Goal: Information Seeking & Learning: Learn about a topic

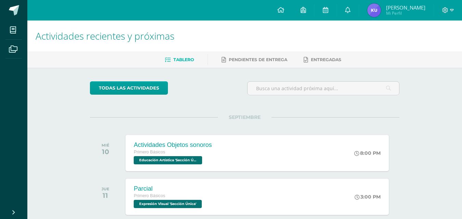
drag, startPoint x: 86, startPoint y: 114, endPoint x: 32, endPoint y: 87, distance: 60.4
drag, startPoint x: 32, startPoint y: 87, endPoint x: 62, endPoint y: 26, distance: 67.9
click at [62, 26] on h1 "Actividades recientes y próximas" at bounding box center [245, 36] width 418 height 31
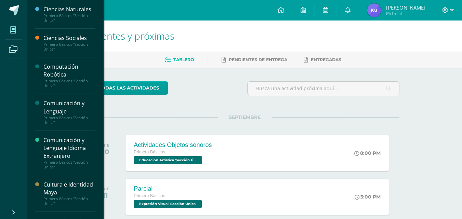
click at [11, 29] on icon at bounding box center [13, 30] width 6 height 7
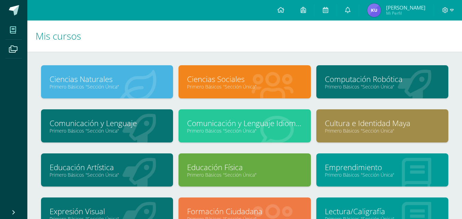
click at [385, 82] on link "Computación Robótica" at bounding box center [382, 79] width 115 height 11
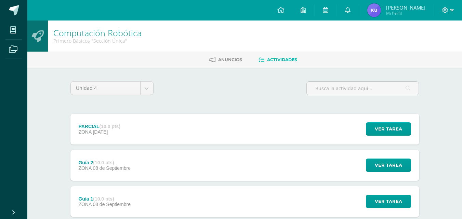
click at [390, 136] on div "Ver tarea" at bounding box center [387, 129] width 64 height 31
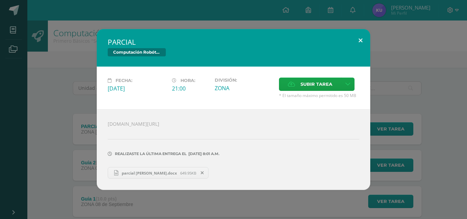
click at [363, 38] on button at bounding box center [360, 40] width 19 height 23
